Goal: Information Seeking & Learning: Learn about a topic

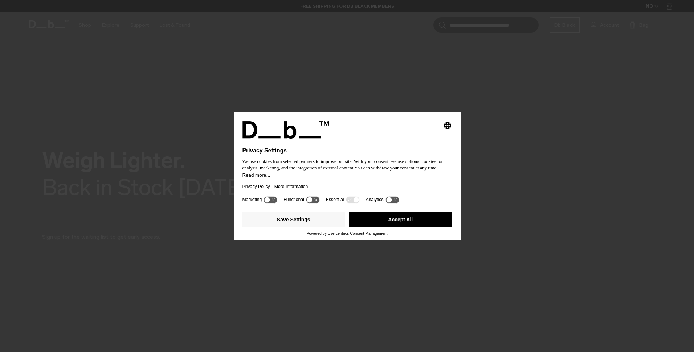
click at [389, 225] on button "Accept All" at bounding box center [400, 219] width 103 height 15
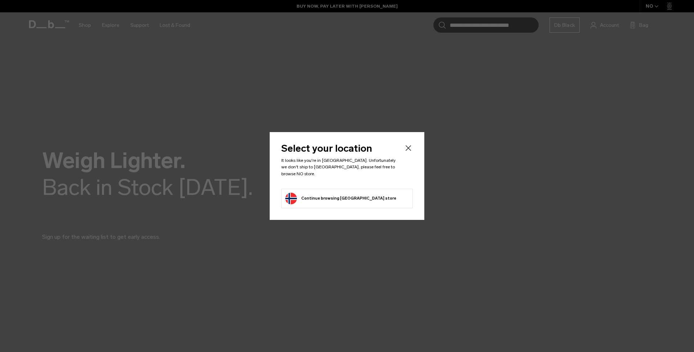
click at [351, 196] on button "Continue browsing Norway store Continue shopping in Norway" at bounding box center [340, 199] width 111 height 12
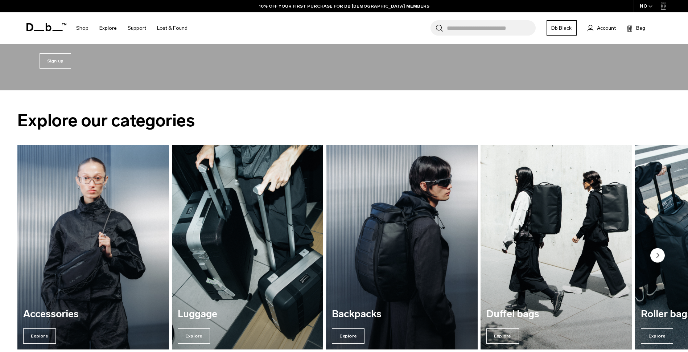
scroll to position [399, 0]
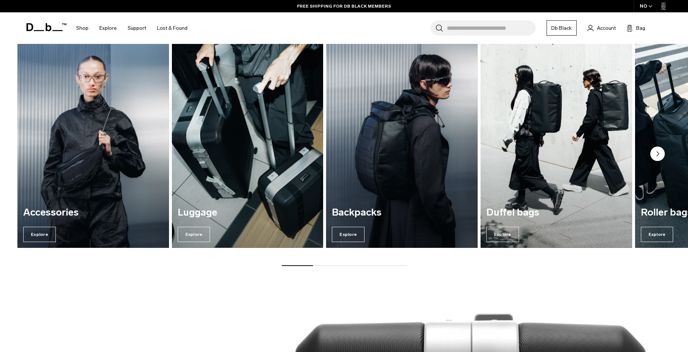
drag, startPoint x: 302, startPoint y: 266, endPoint x: 372, endPoint y: 271, distance: 70.2
click at [348, 272] on div "Explore our categories Accessories Explore Luggage Explore Backpacks Explore Du…" at bounding box center [344, 139] width 688 height 300
click at [380, 265] on div at bounding box center [344, 265] width 124 height 1
click at [658, 157] on circle "Next slide" at bounding box center [658, 154] width 15 height 15
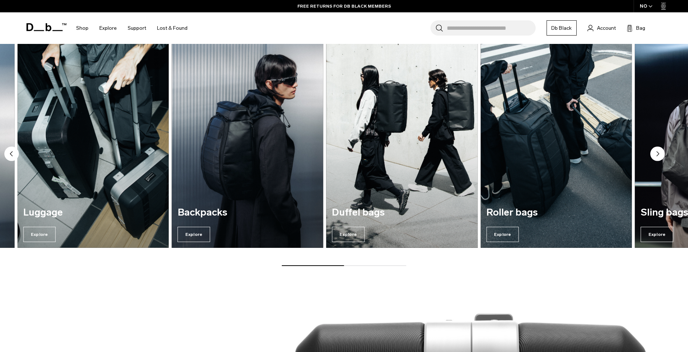
click at [659, 156] on circle "Next slide" at bounding box center [658, 154] width 15 height 15
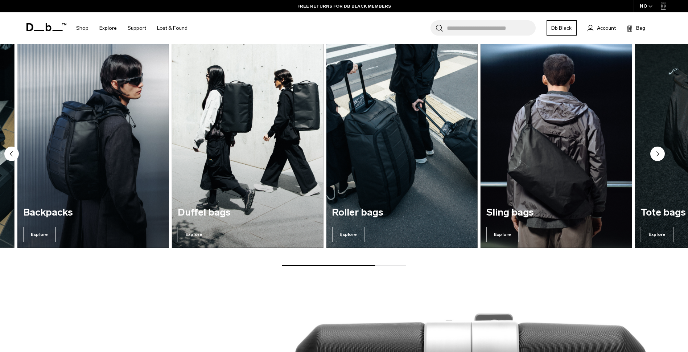
click at [659, 156] on circle "Next slide" at bounding box center [658, 154] width 15 height 15
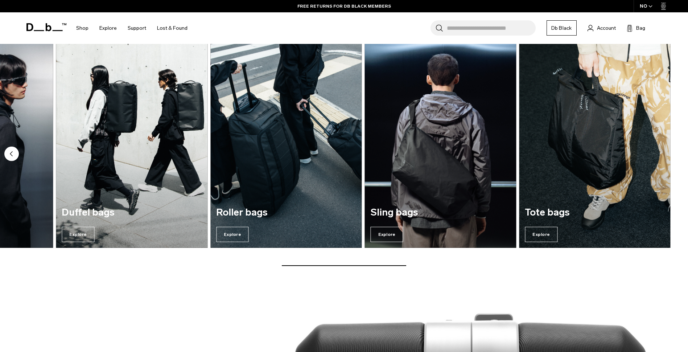
click at [659, 156] on img "7 / 7" at bounding box center [595, 145] width 152 height 205
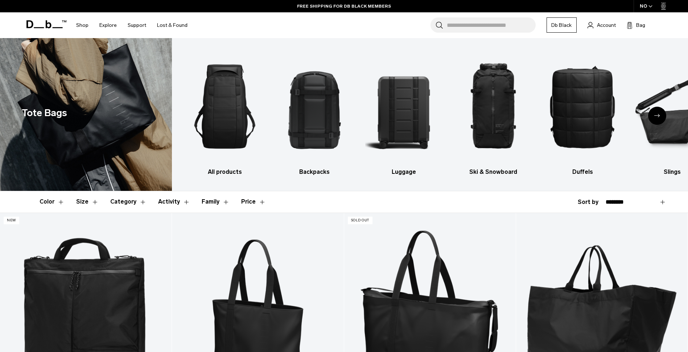
click at [656, 116] on icon "Next slide" at bounding box center [658, 115] width 6 height 3
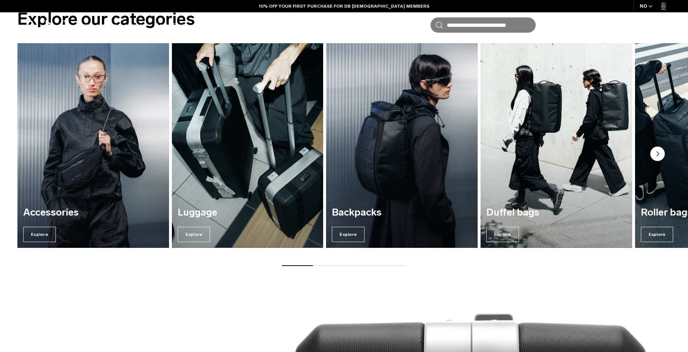
drag, startPoint x: 657, startPoint y: 153, endPoint x: 652, endPoint y: 156, distance: 5.7
click at [657, 153] on icon "Next slide" at bounding box center [658, 154] width 2 height 4
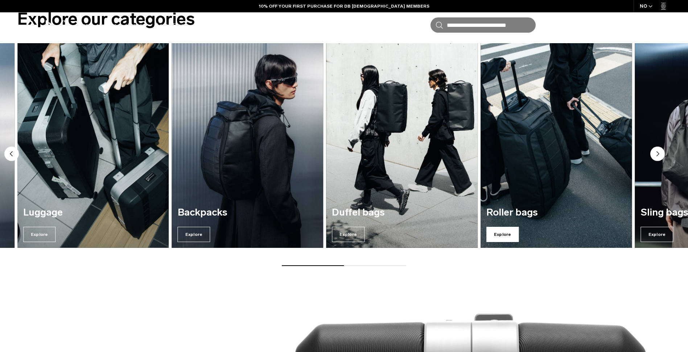
click at [504, 234] on span "Explore" at bounding box center [503, 234] width 33 height 15
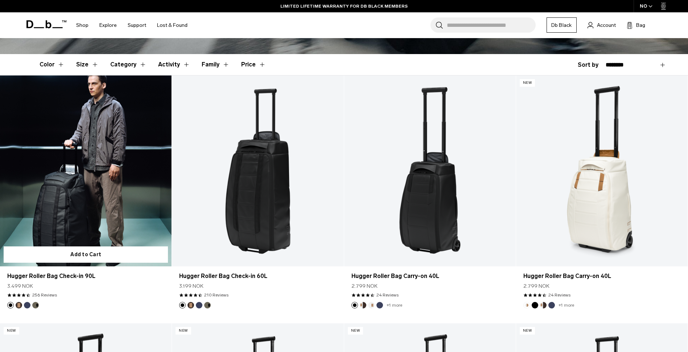
scroll to position [181, 0]
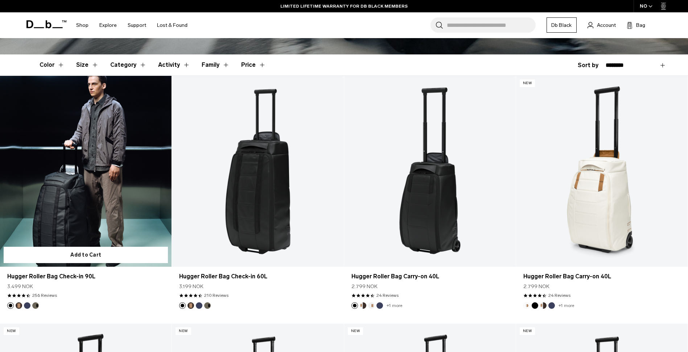
click at [121, 152] on link "Hugger Roller Bag Check-in 90L" at bounding box center [86, 171] width 172 height 191
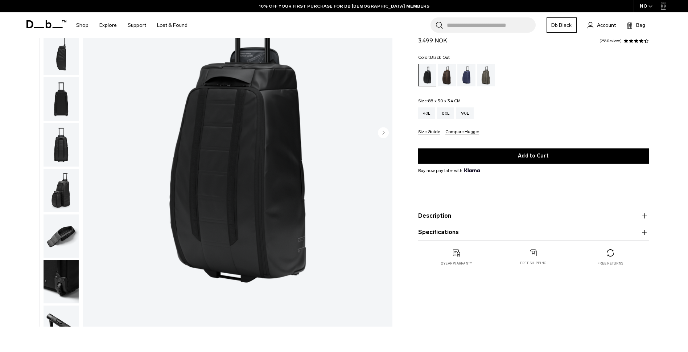
click at [377, 132] on img "1 / 10" at bounding box center [237, 133] width 309 height 386
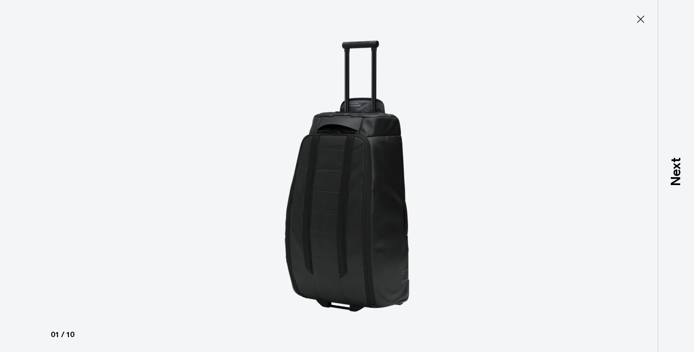
click at [621, 169] on div at bounding box center [347, 176] width 694 height 352
click at [183, 106] on div at bounding box center [347, 176] width 694 height 352
click at [643, 18] on icon at bounding box center [641, 19] width 12 height 12
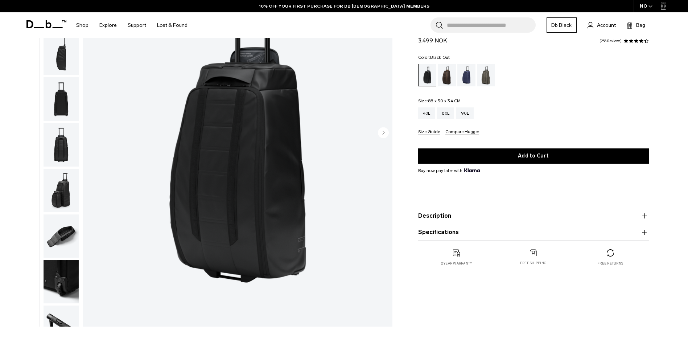
click at [383, 133] on icon "Next slide" at bounding box center [384, 132] width 2 height 3
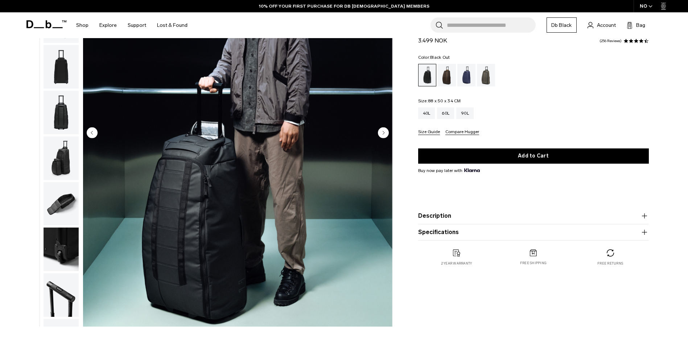
scroll to position [46, 0]
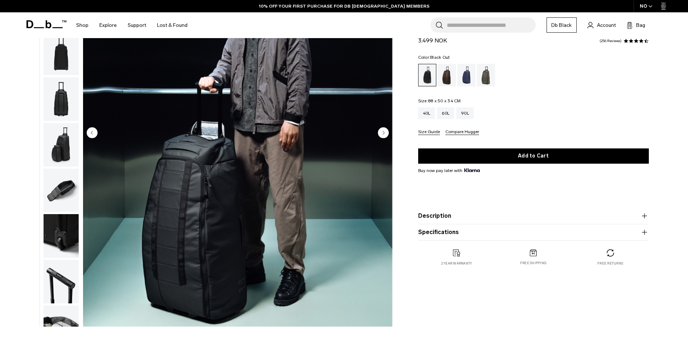
click at [383, 133] on icon "Next slide" at bounding box center [384, 132] width 2 height 3
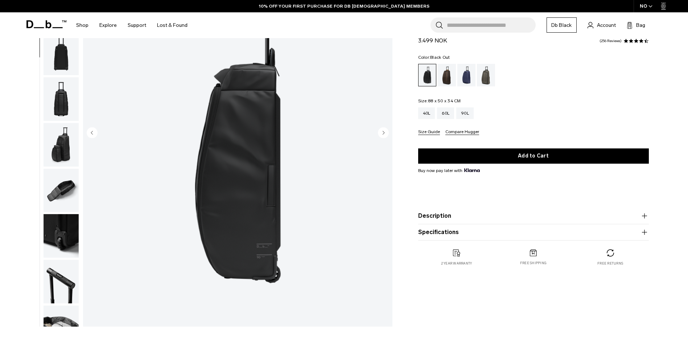
scroll to position [69, 0]
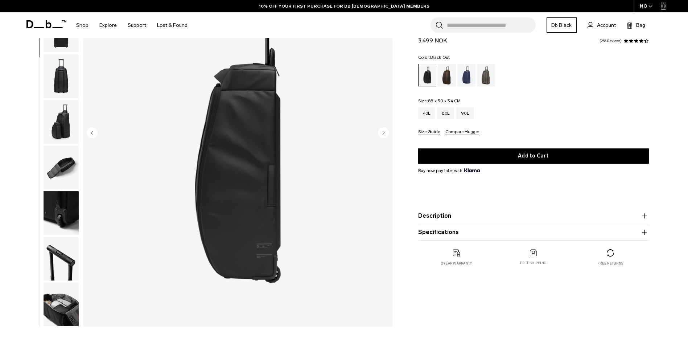
click at [383, 133] on icon "Next slide" at bounding box center [384, 132] width 2 height 3
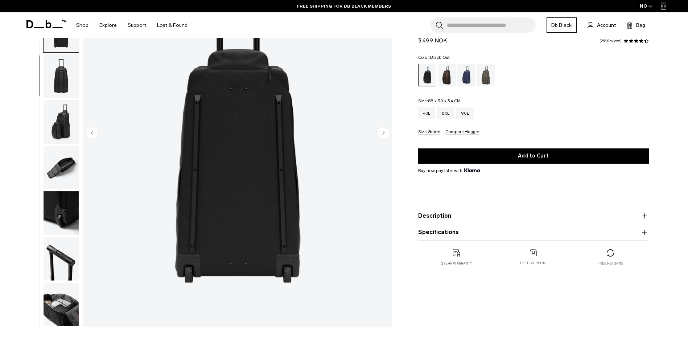
click at [383, 133] on icon "Next slide" at bounding box center [384, 132] width 2 height 3
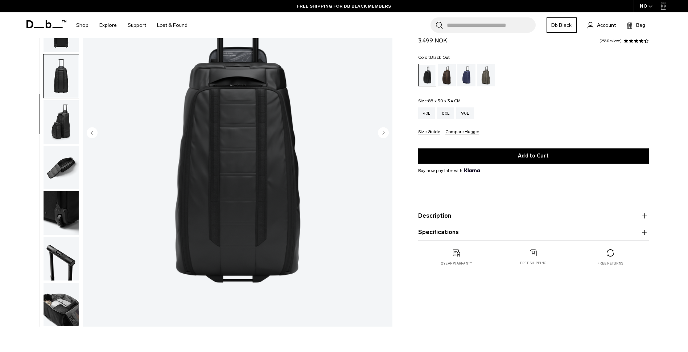
click at [383, 133] on icon "Next slide" at bounding box center [384, 132] width 2 height 3
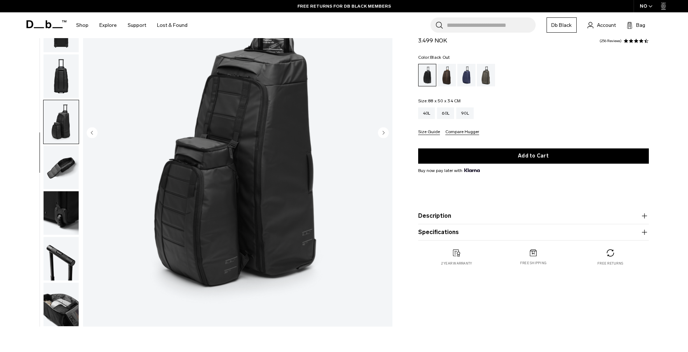
click at [383, 133] on icon "Next slide" at bounding box center [384, 132] width 2 height 3
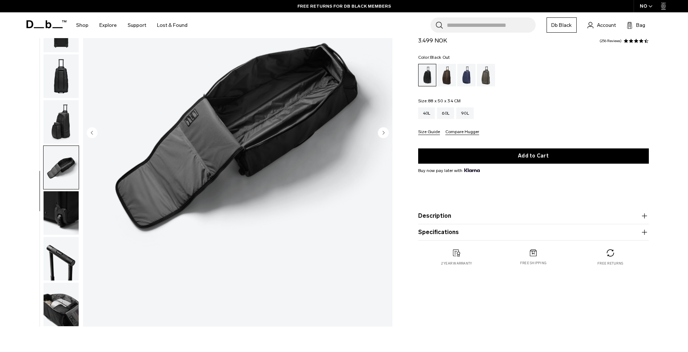
click at [383, 133] on icon "Next slide" at bounding box center [384, 132] width 2 height 3
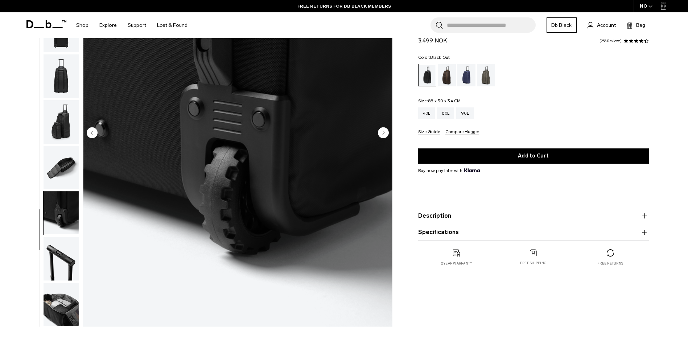
click at [383, 133] on icon "Next slide" at bounding box center [384, 132] width 2 height 3
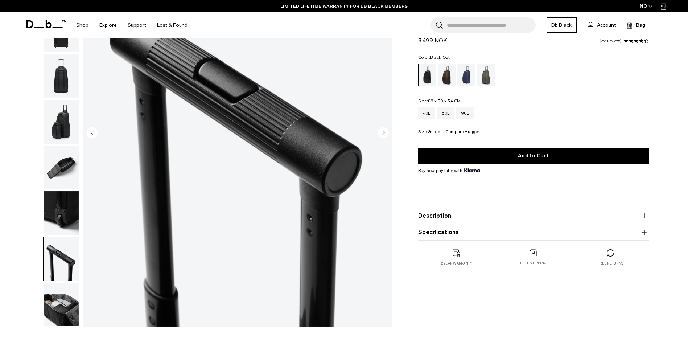
click at [383, 133] on icon "Next slide" at bounding box center [384, 132] width 2 height 3
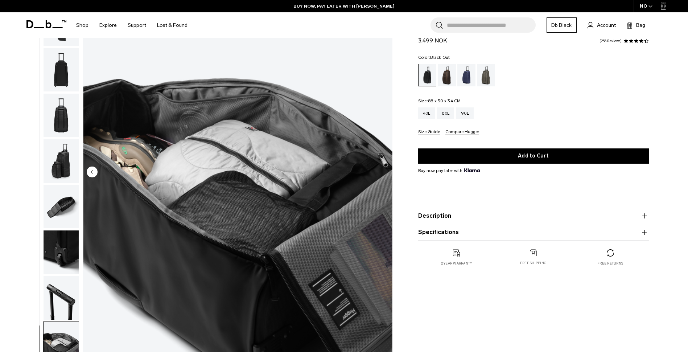
scroll to position [0, 0]
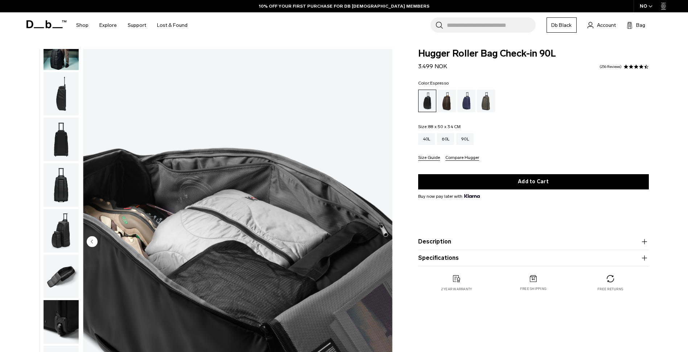
click at [443, 98] on div "Espresso" at bounding box center [447, 101] width 19 height 22
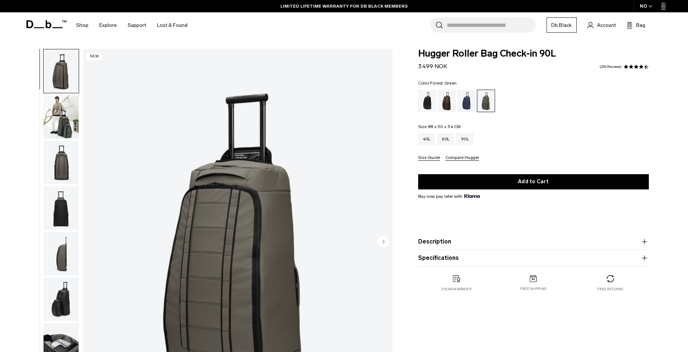
click at [382, 240] on circle "Next slide" at bounding box center [383, 241] width 11 height 11
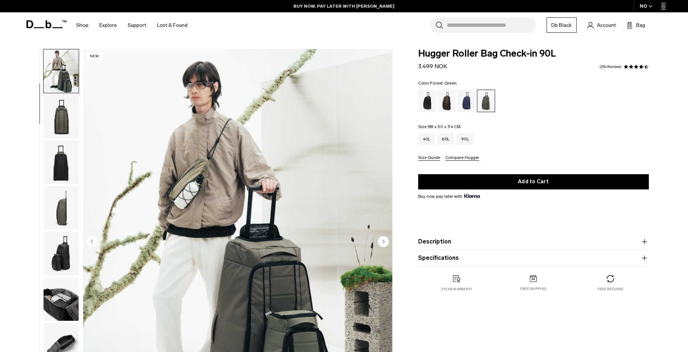
click at [388, 245] on icon "Next slide" at bounding box center [383, 241] width 11 height 11
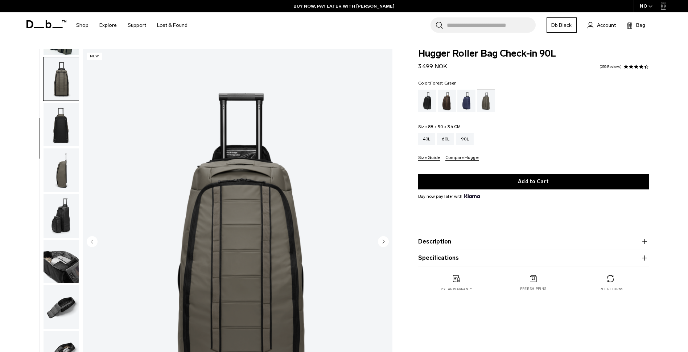
scroll to position [91, 0]
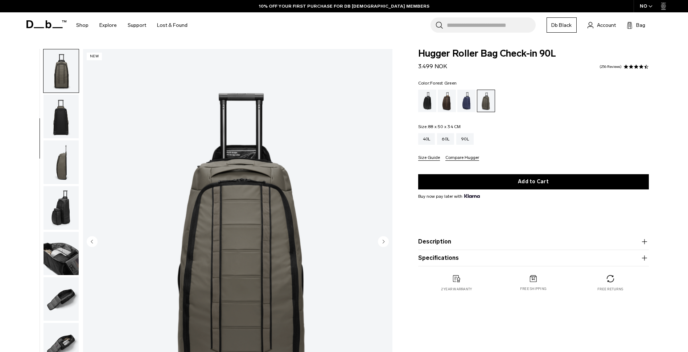
click at [386, 245] on circle "Next slide" at bounding box center [383, 241] width 11 height 11
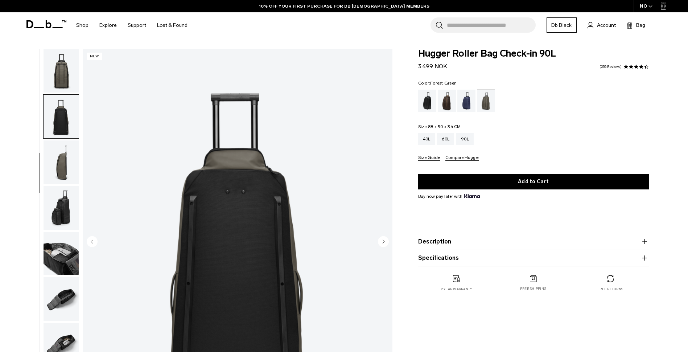
scroll to position [114, 0]
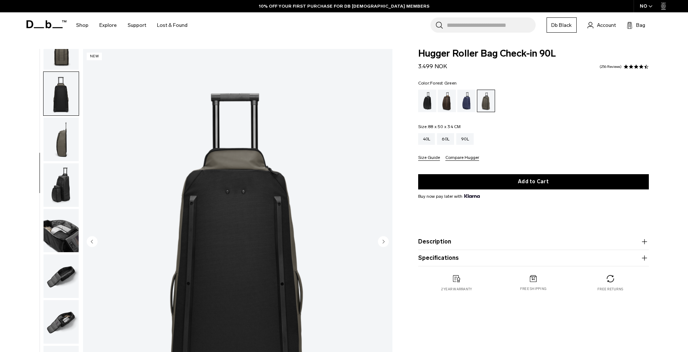
click at [386, 245] on circle "Next slide" at bounding box center [383, 241] width 11 height 11
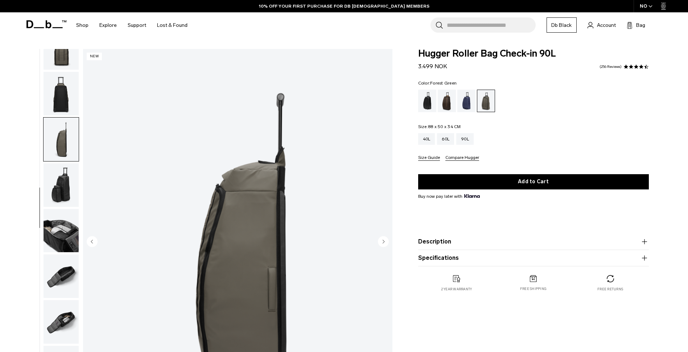
click at [386, 245] on circle "Next slide" at bounding box center [383, 241] width 11 height 11
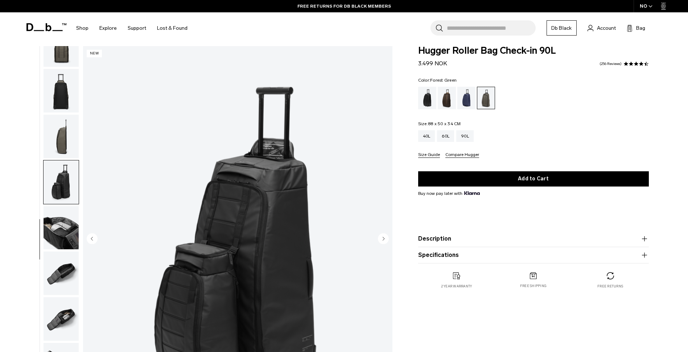
scroll to position [0, 0]
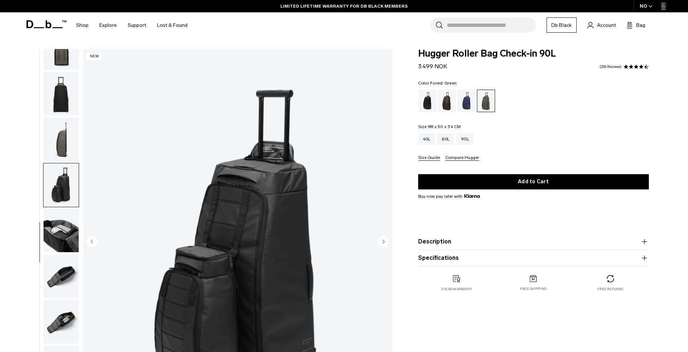
click at [383, 242] on icon "Next slide" at bounding box center [384, 241] width 2 height 3
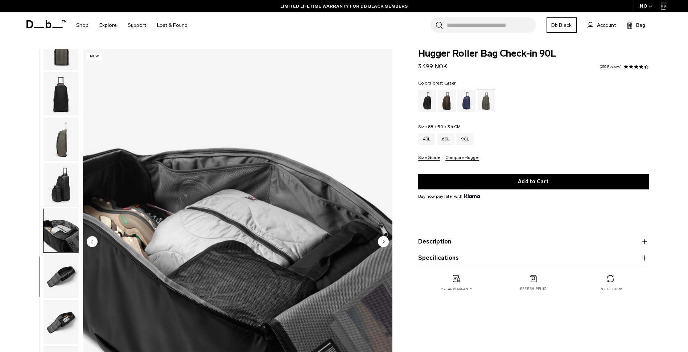
click at [383, 242] on icon "Next slide" at bounding box center [384, 241] width 2 height 3
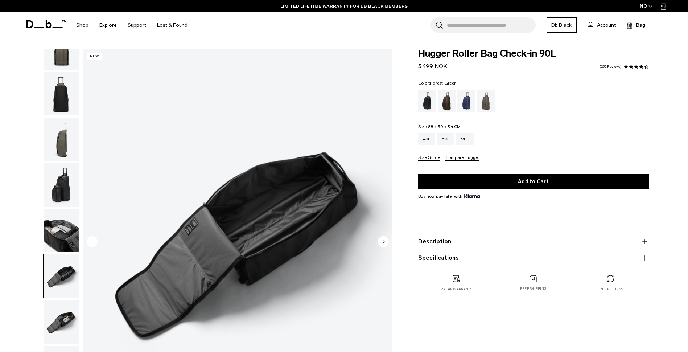
click at [383, 242] on icon "Next slide" at bounding box center [384, 241] width 2 height 3
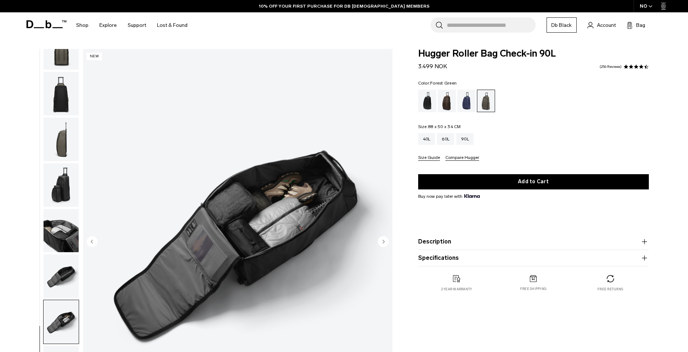
click at [383, 242] on icon "Next slide" at bounding box center [384, 241] width 2 height 3
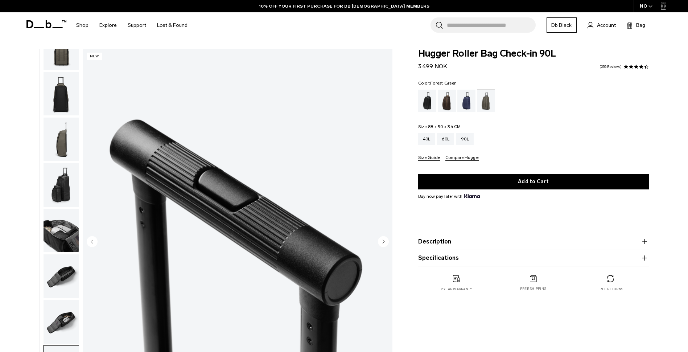
click at [383, 242] on icon "Next slide" at bounding box center [384, 241] width 2 height 3
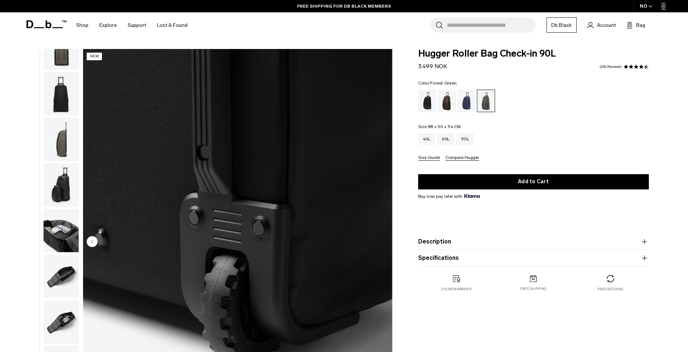
click at [383, 242] on img "11 / 11" at bounding box center [237, 242] width 309 height 386
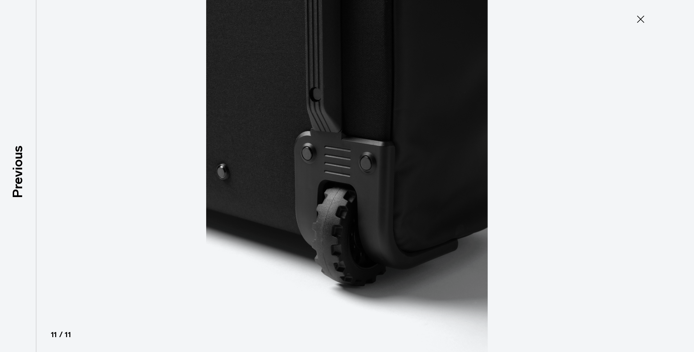
click at [644, 19] on icon at bounding box center [641, 19] width 12 height 12
